Goal: Task Accomplishment & Management: Use online tool/utility

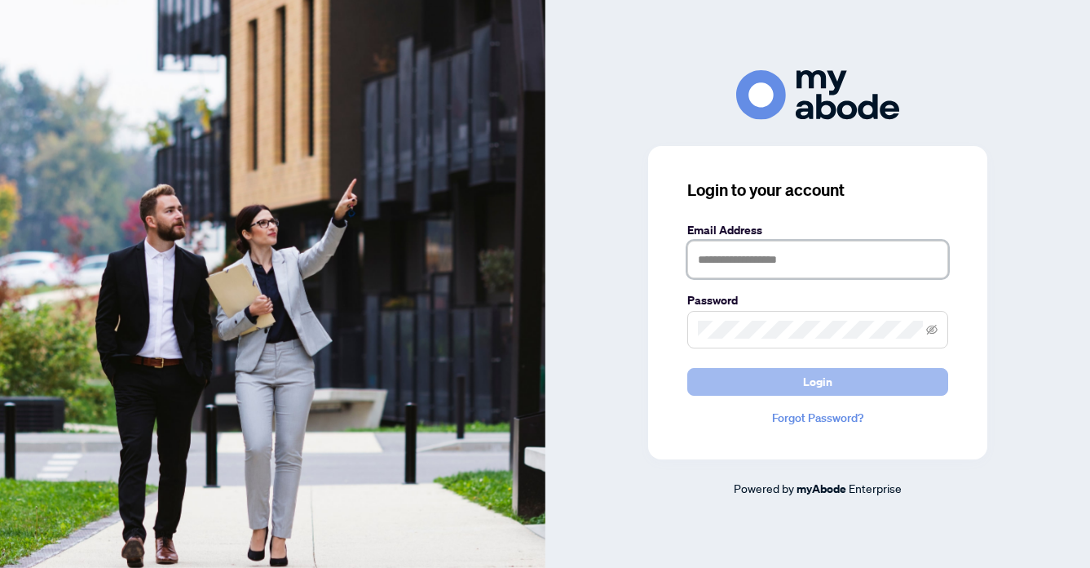
type input "**********"
click at [836, 373] on button "Login" at bounding box center [817, 382] width 261 height 28
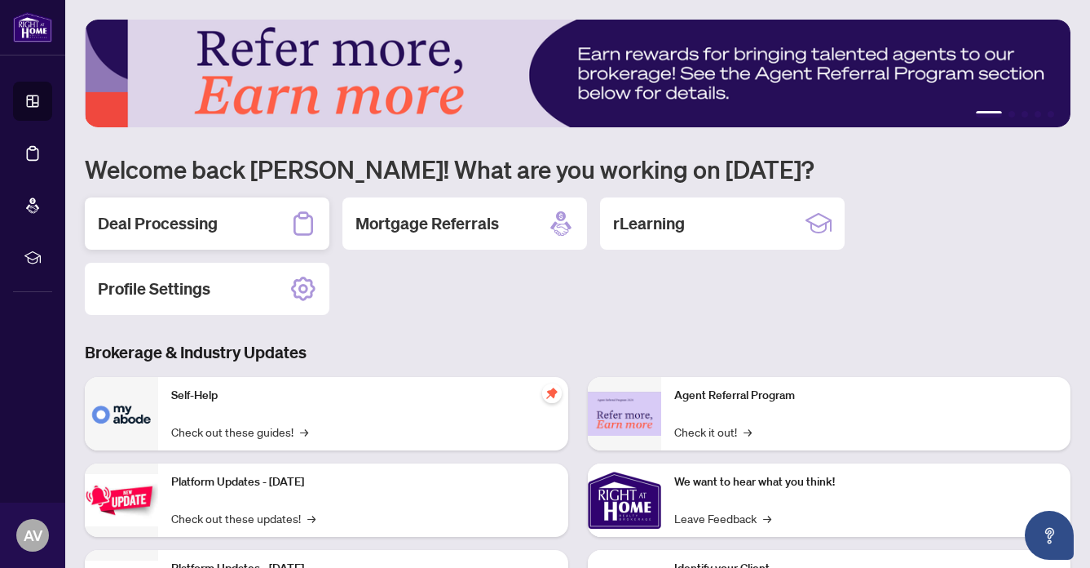
click at [136, 214] on h2 "Deal Processing" at bounding box center [158, 223] width 120 height 23
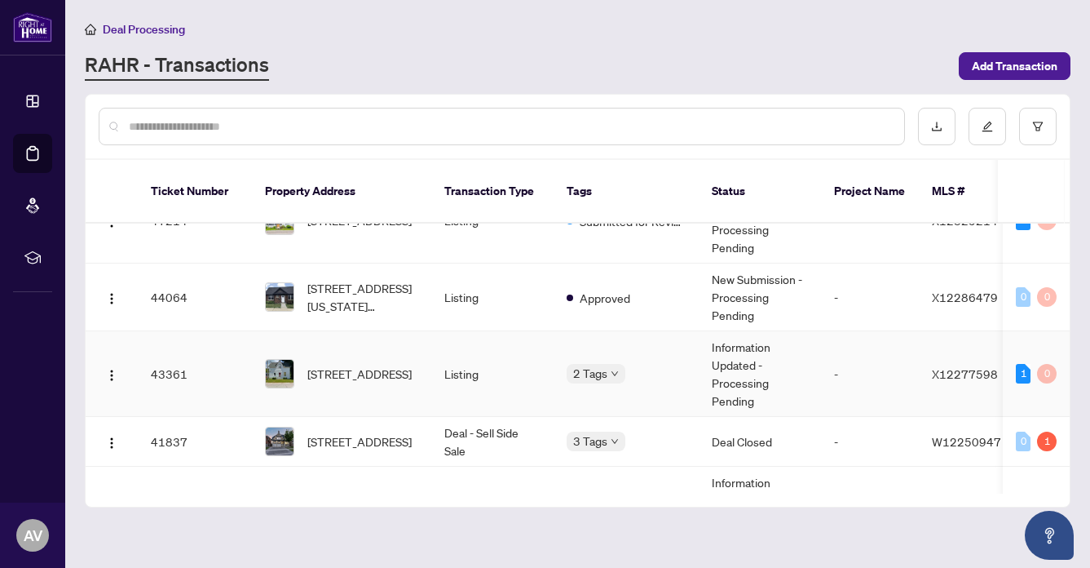
scroll to position [488, 0]
click at [332, 431] on span "[STREET_ADDRESS]" at bounding box center [359, 440] width 104 height 18
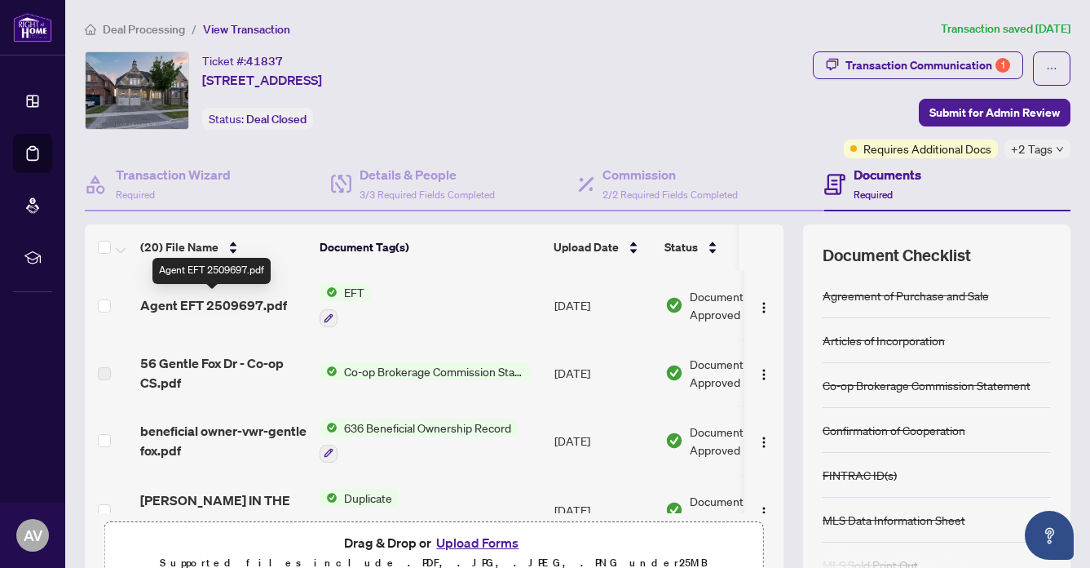
click at [205, 298] on span "Agent EFT 2509697.pdf" at bounding box center [213, 305] width 147 height 20
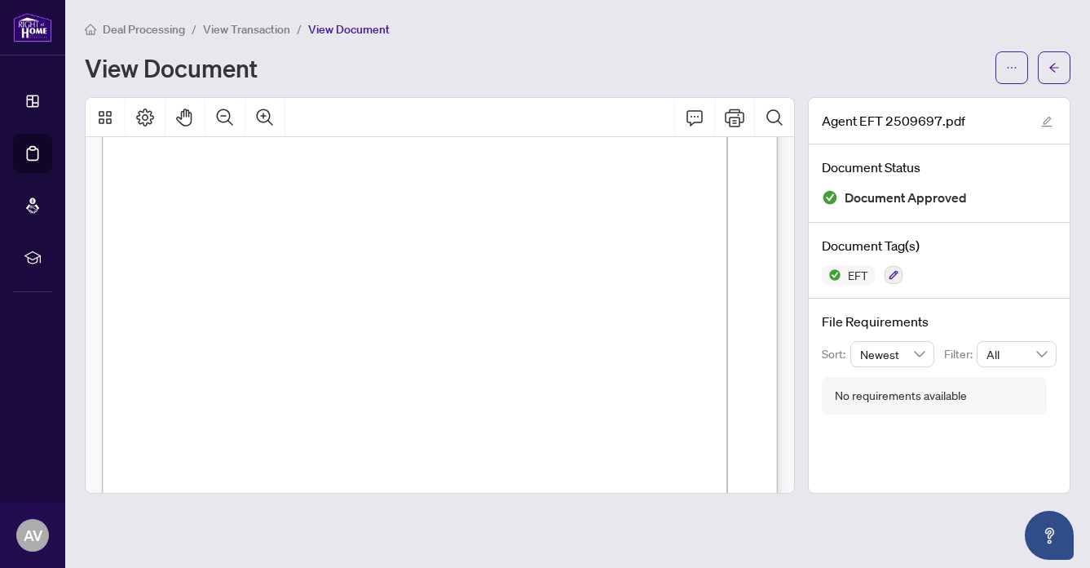
scroll to position [165, 0]
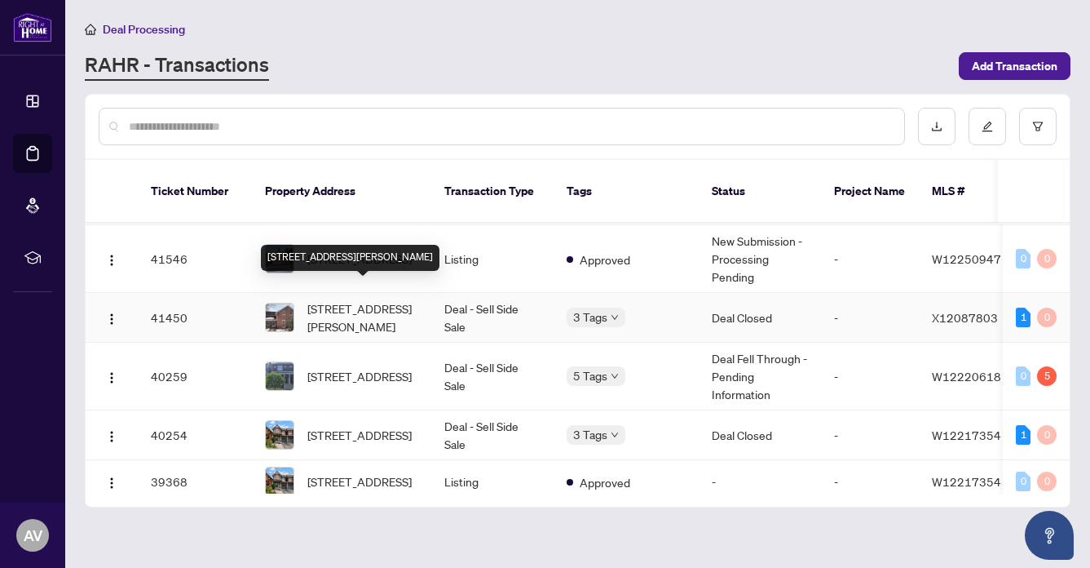
scroll to position [828, 0]
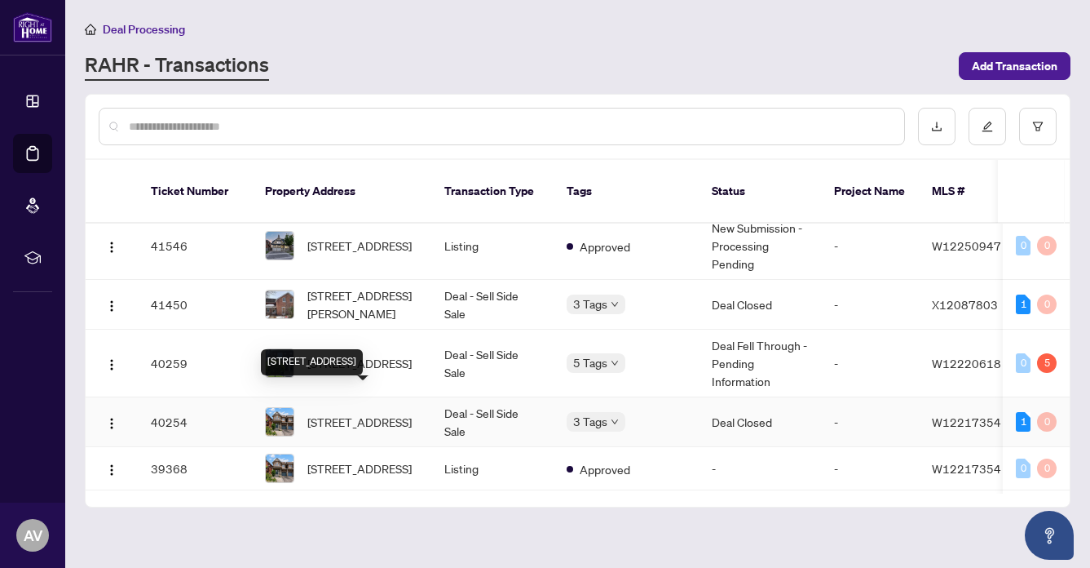
click at [340, 413] on span "19 Peachill Crt, Brampton, Ontario L6P 3E6, Canada" at bounding box center [359, 422] width 104 height 18
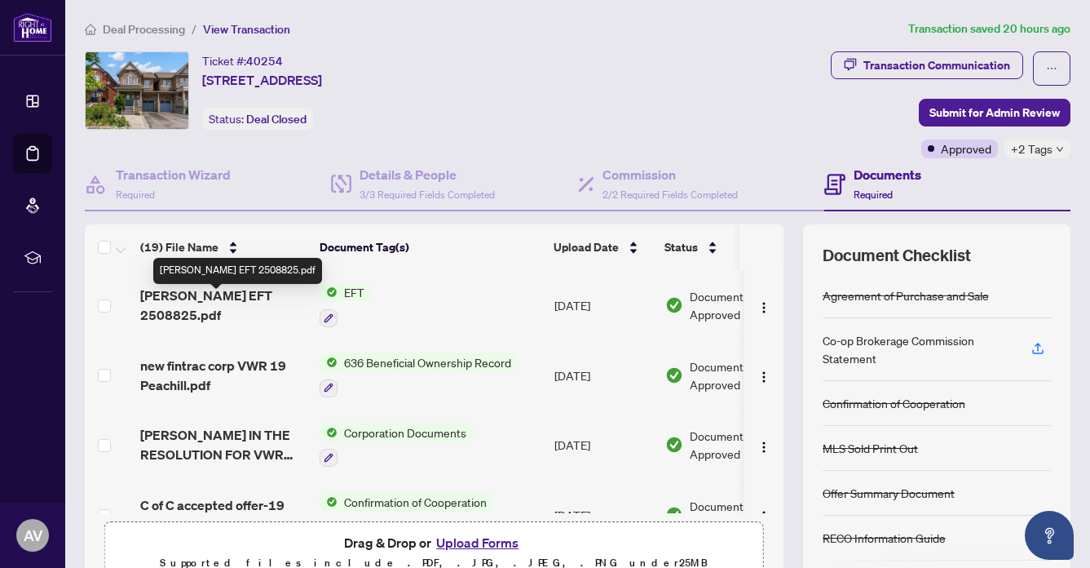
click at [242, 303] on span "Andrea EFT 2508825.pdf" at bounding box center [223, 304] width 166 height 39
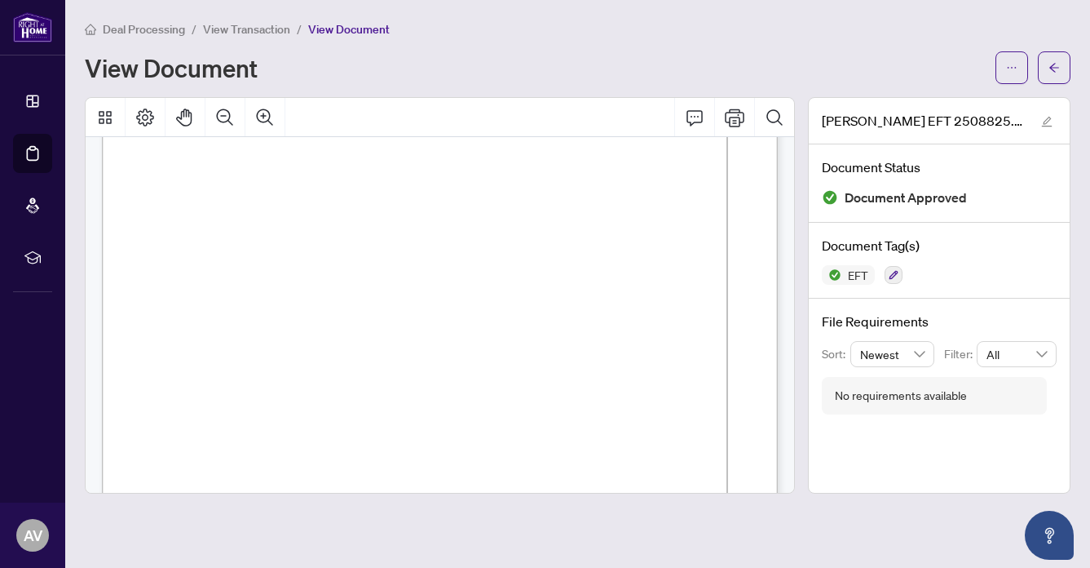
scroll to position [126, 0]
click at [736, 109] on icon "Print" at bounding box center [735, 118] width 20 height 20
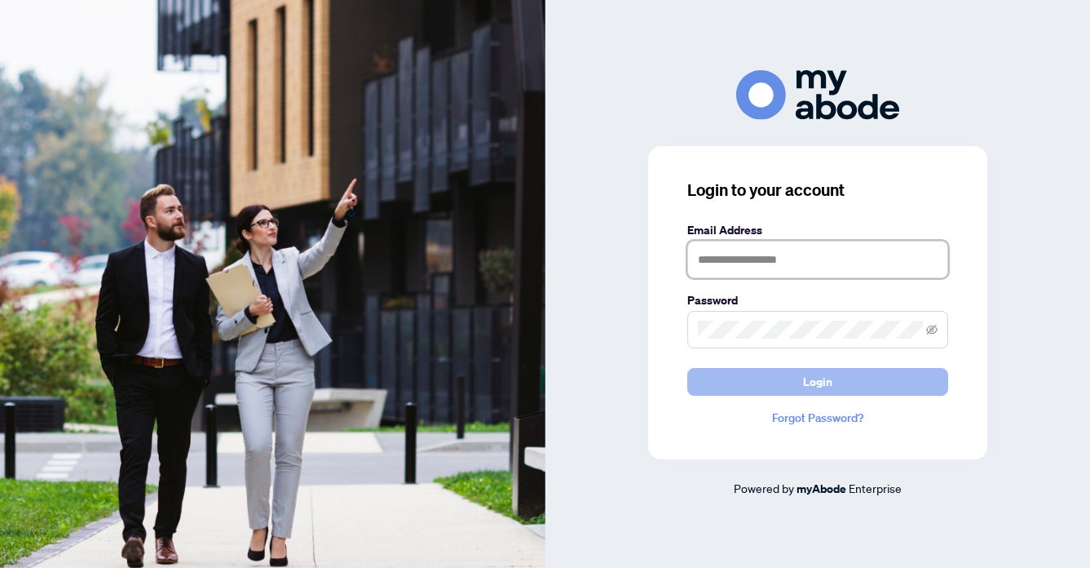
type input "**********"
click at [836, 379] on button "Login" at bounding box center [817, 382] width 261 height 28
